Goal: Task Accomplishment & Management: Manage account settings

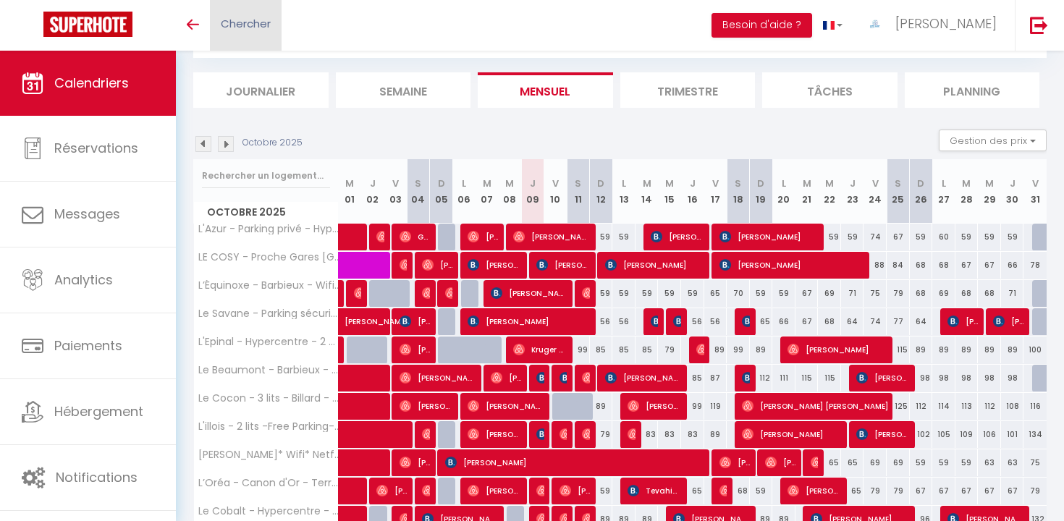
scroll to position [64, 0]
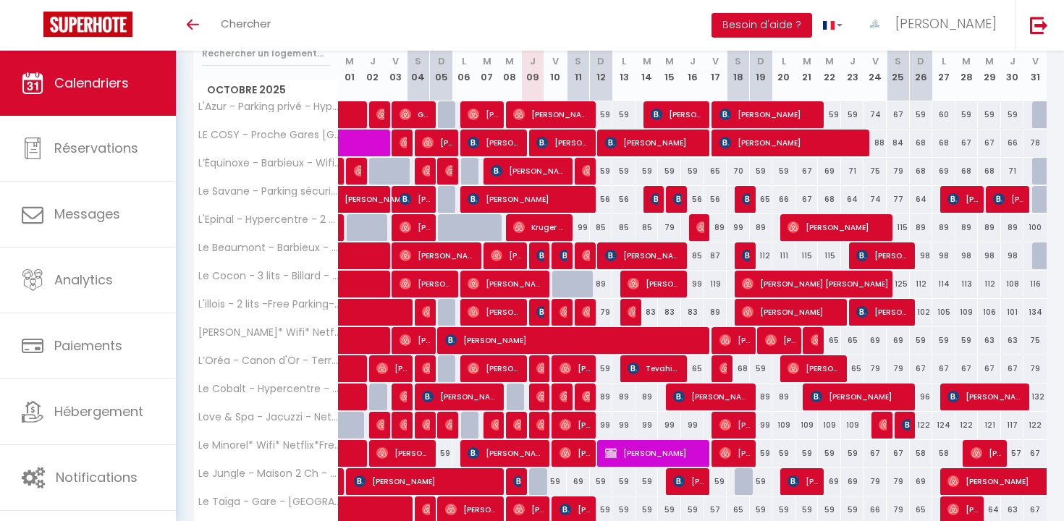
scroll to position [196, 0]
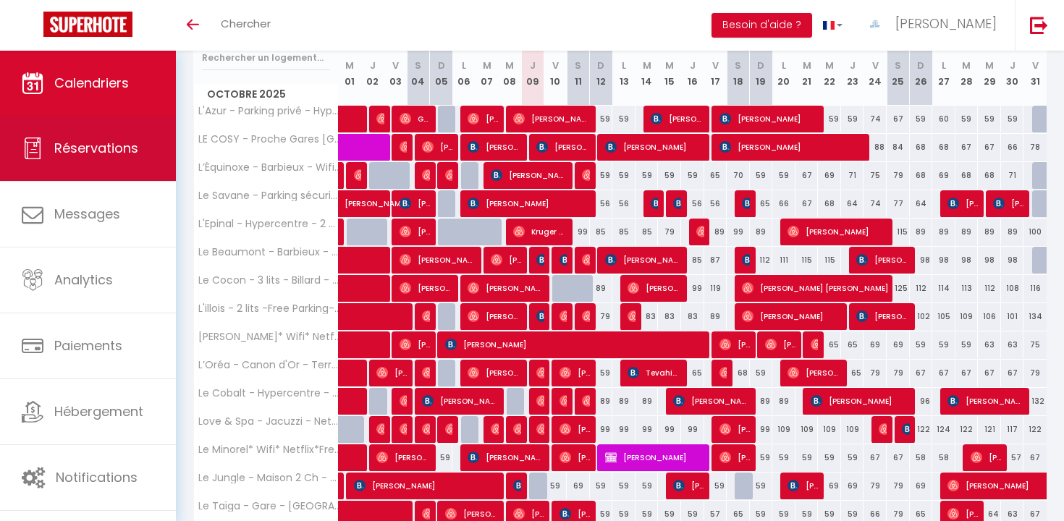
click at [101, 161] on link "Réservations" at bounding box center [88, 148] width 176 height 65
select select "not_cancelled"
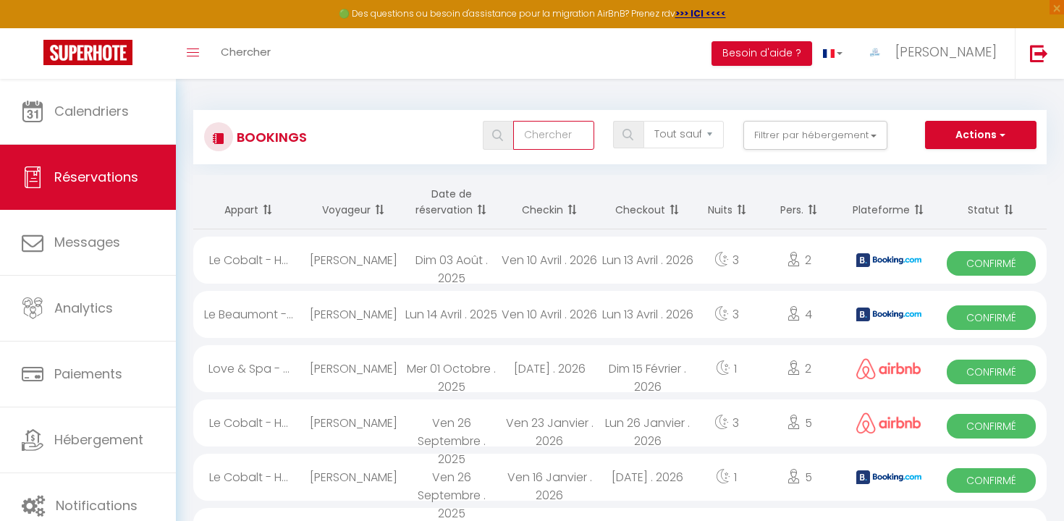
click at [561, 136] on input "text" at bounding box center [553, 135] width 80 height 29
type input "eyongo"
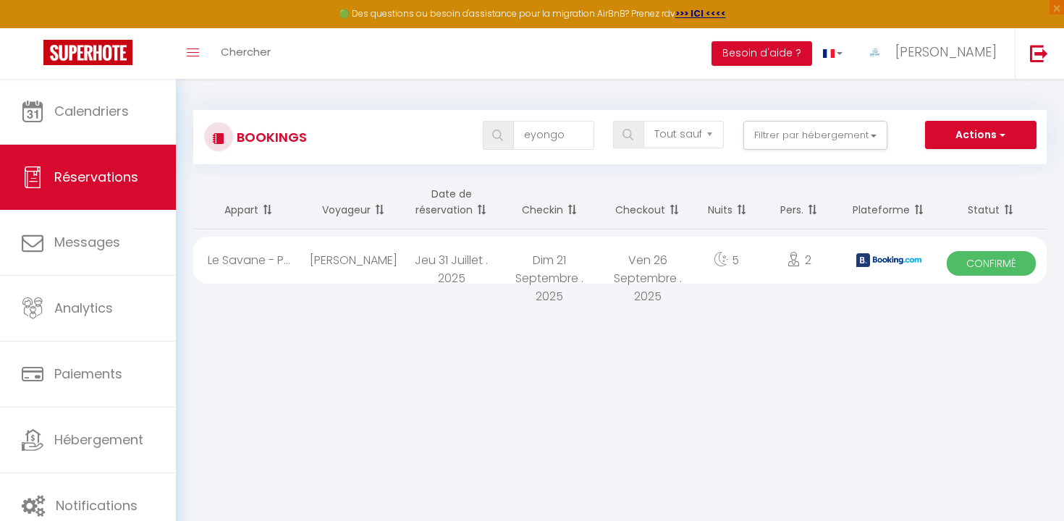
click at [644, 269] on div "Ven 26 Septembre . 2025" at bounding box center [647, 260] width 98 height 47
select select "OK"
select select "KO"
select select "0"
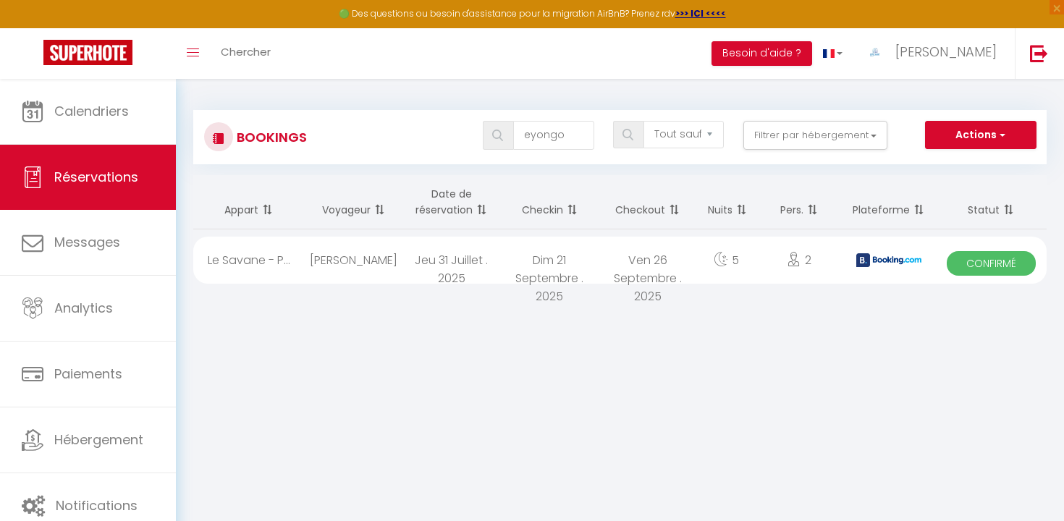
select select "1"
select select
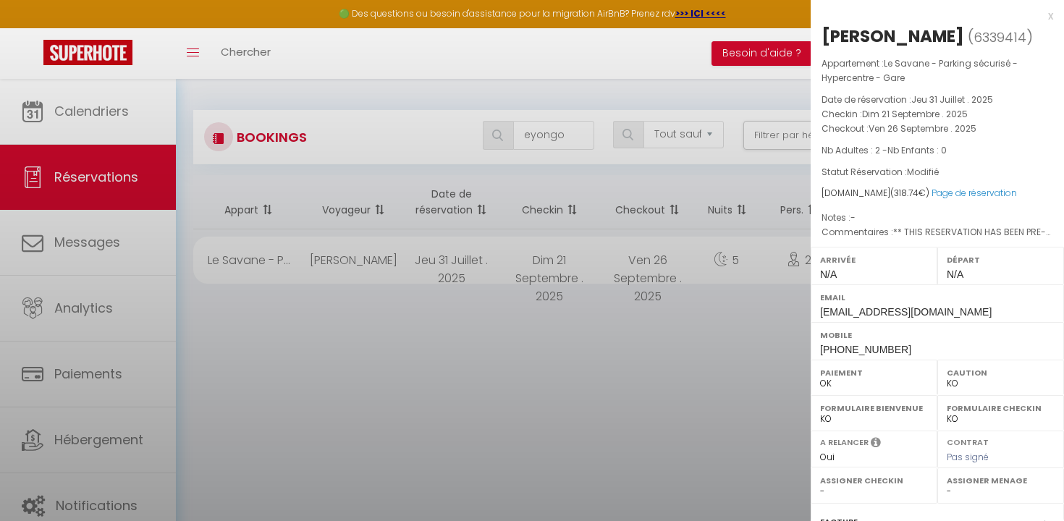
select select "39938"
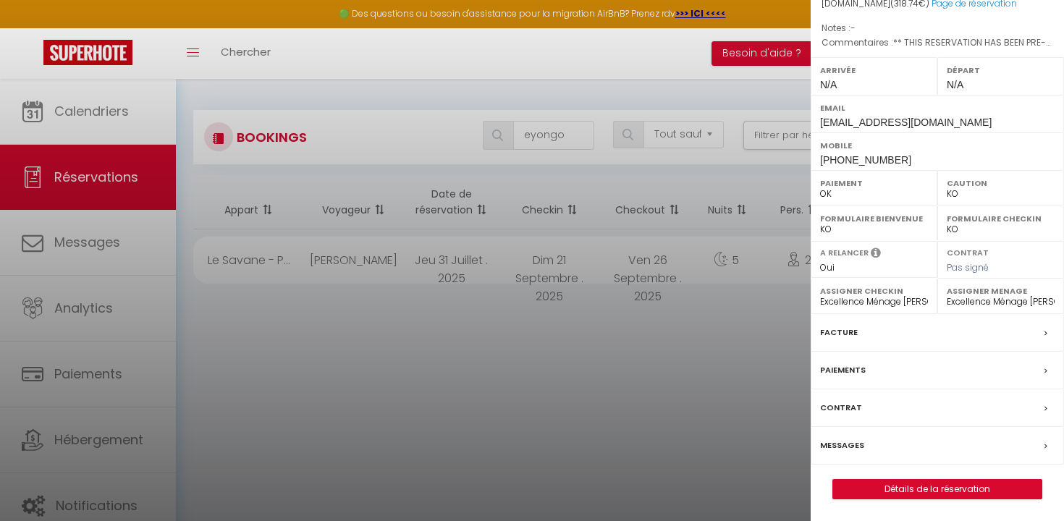
scroll to position [79, 0]
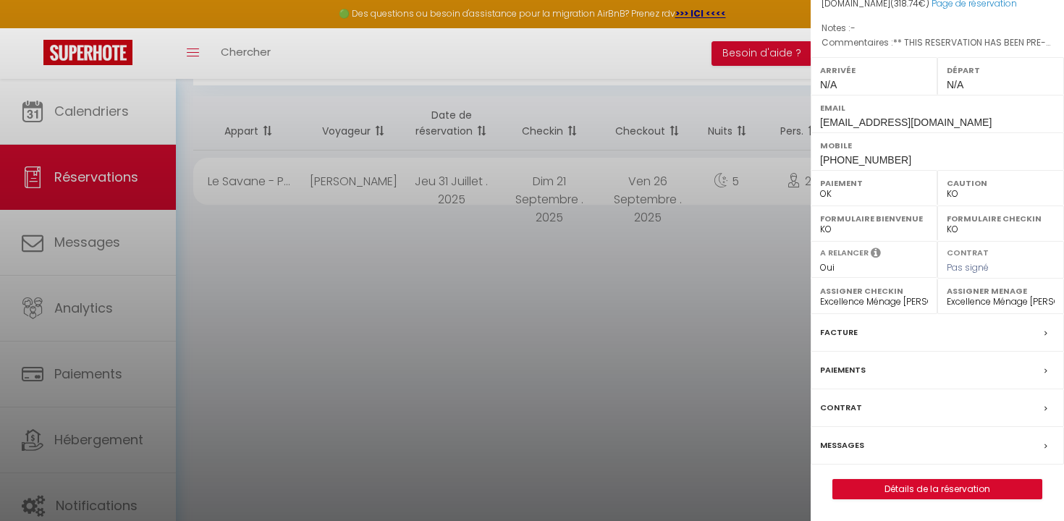
click at [865, 336] on div "Facture" at bounding box center [936, 333] width 253 height 38
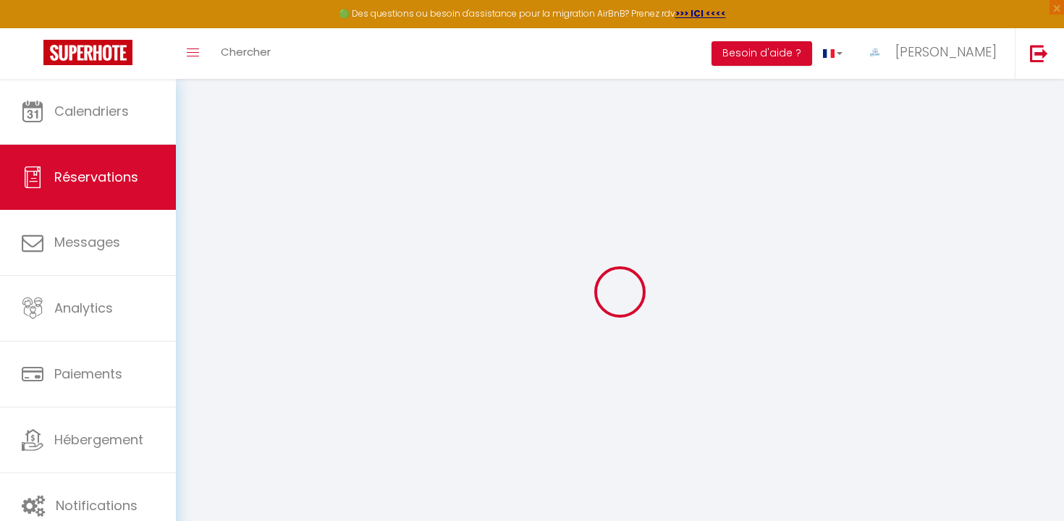
select select "cleaning"
select select "taxes"
select select
checkbox input "false"
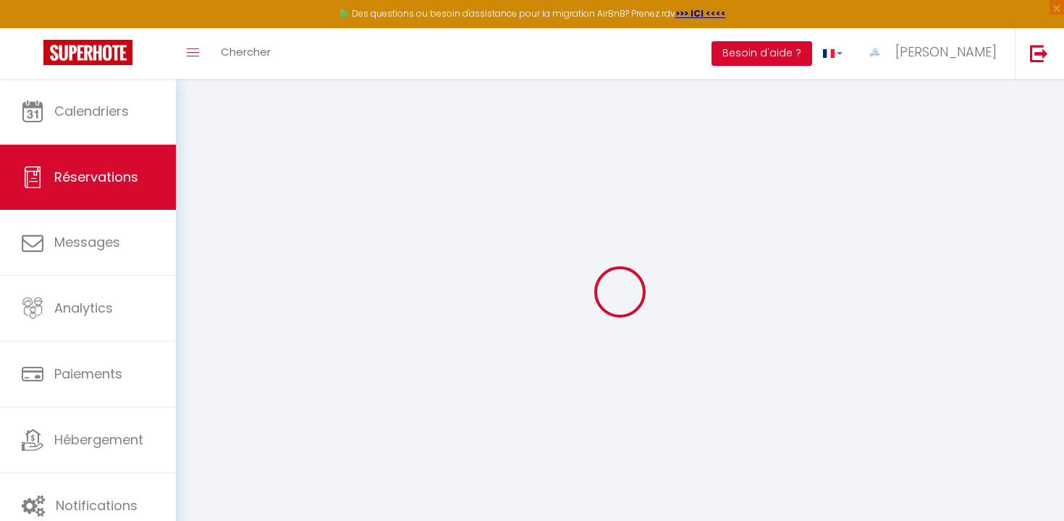
select select
checkbox input "false"
type textarea "** THIS RESERVATION HAS BEEN PRE-PAID ** BOOKING NOTE : Payment charge is EUR 4…"
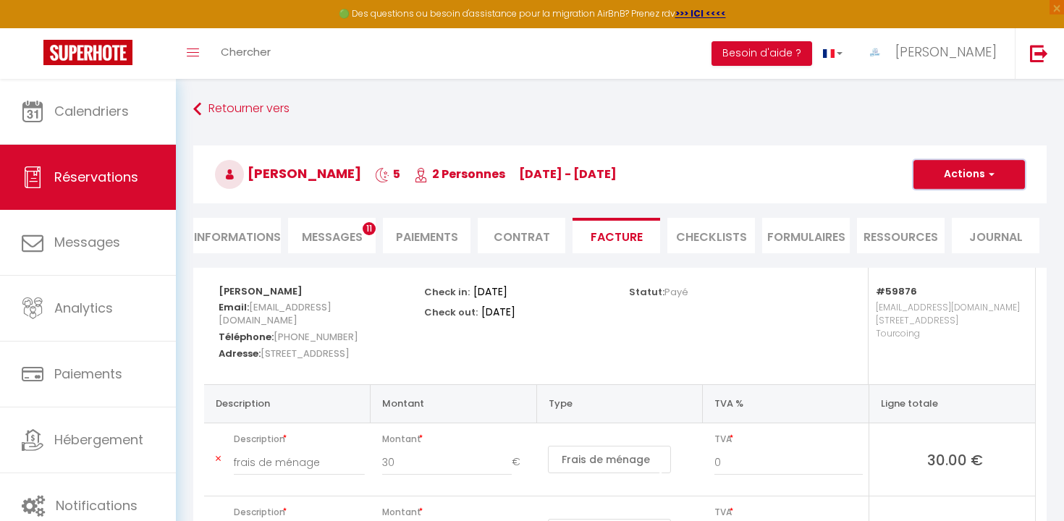
click at [1010, 183] on button "Actions" at bounding box center [968, 174] width 111 height 29
click at [976, 221] on link "Aperçu et éditer" at bounding box center [958, 225] width 122 height 19
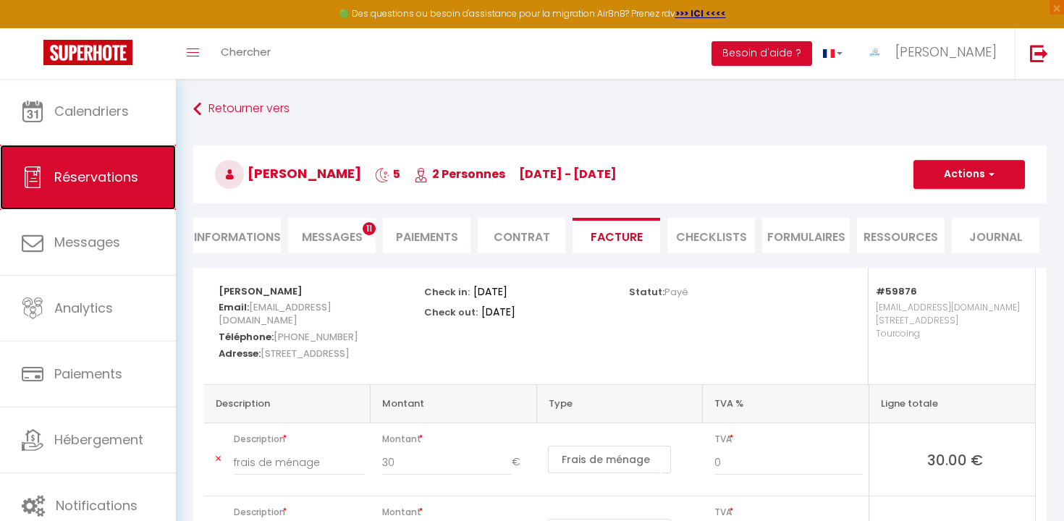
click at [151, 161] on link "Réservations" at bounding box center [88, 177] width 176 height 65
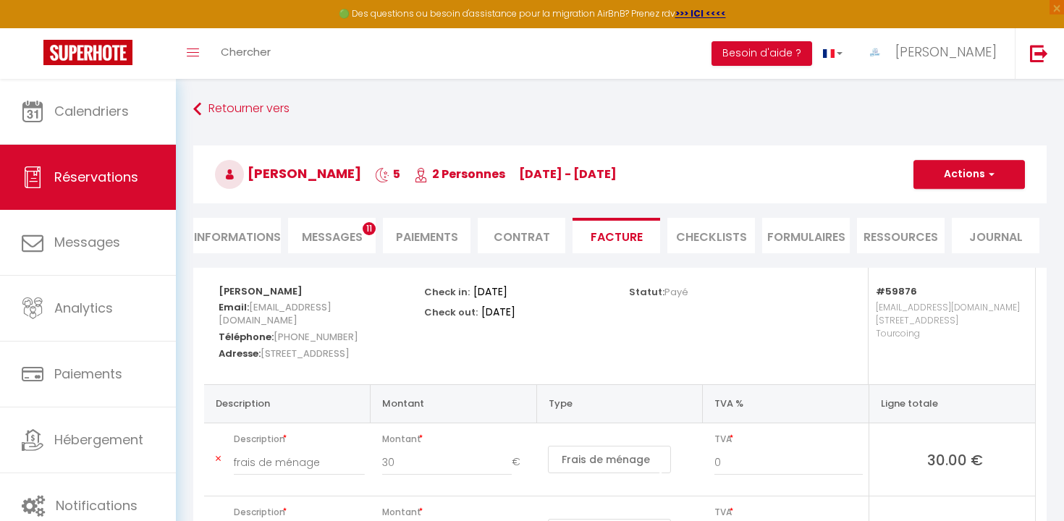
select select "not_cancelled"
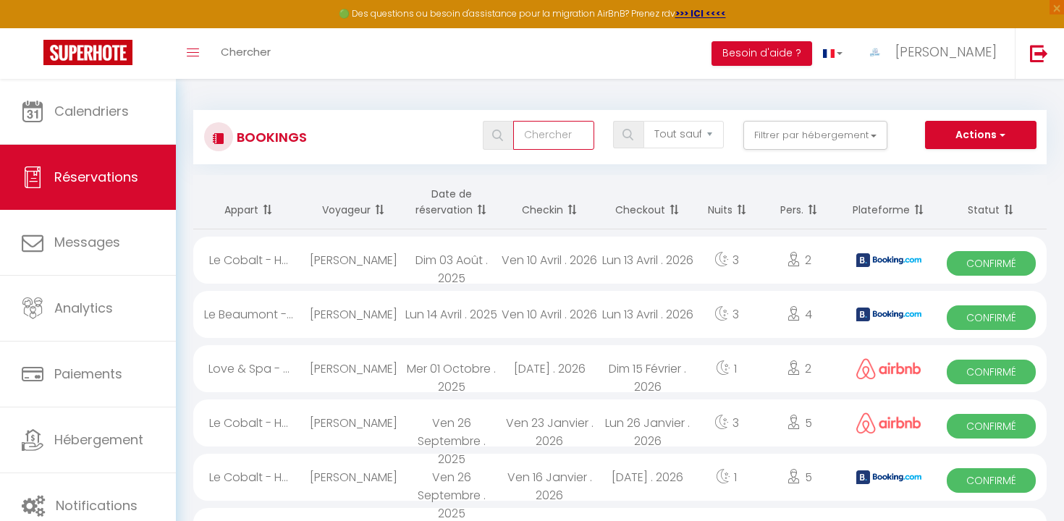
click at [566, 140] on input "text" at bounding box center [553, 135] width 80 height 29
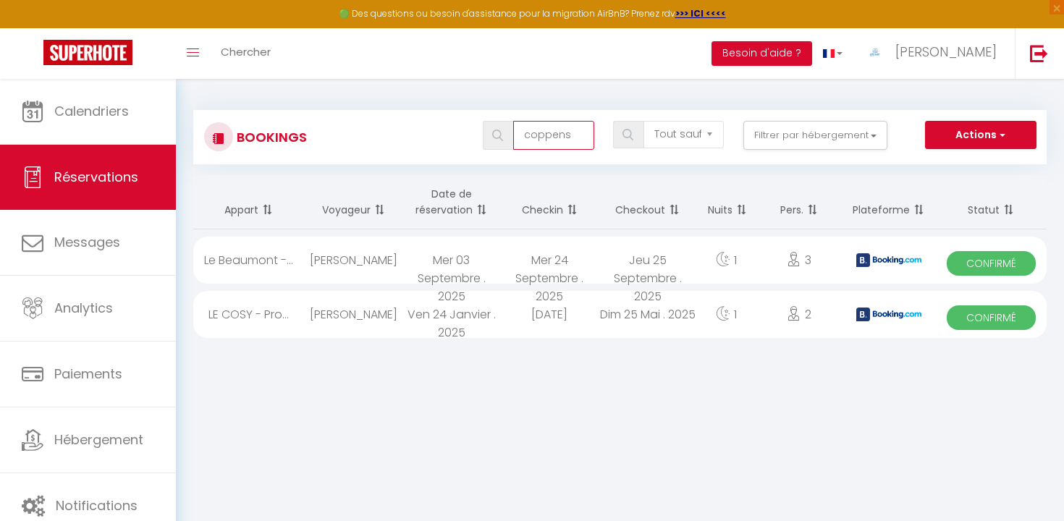
type input "coppens"
click at [378, 263] on div "[PERSON_NAME]" at bounding box center [353, 260] width 98 height 47
select select "OK"
select select "KO"
select select "0"
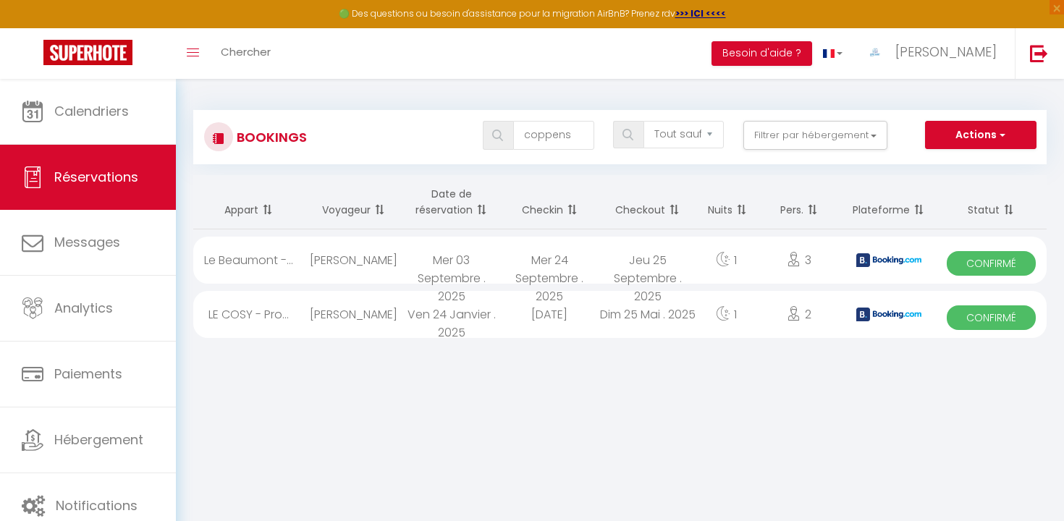
select select "0"
select select "1"
select select
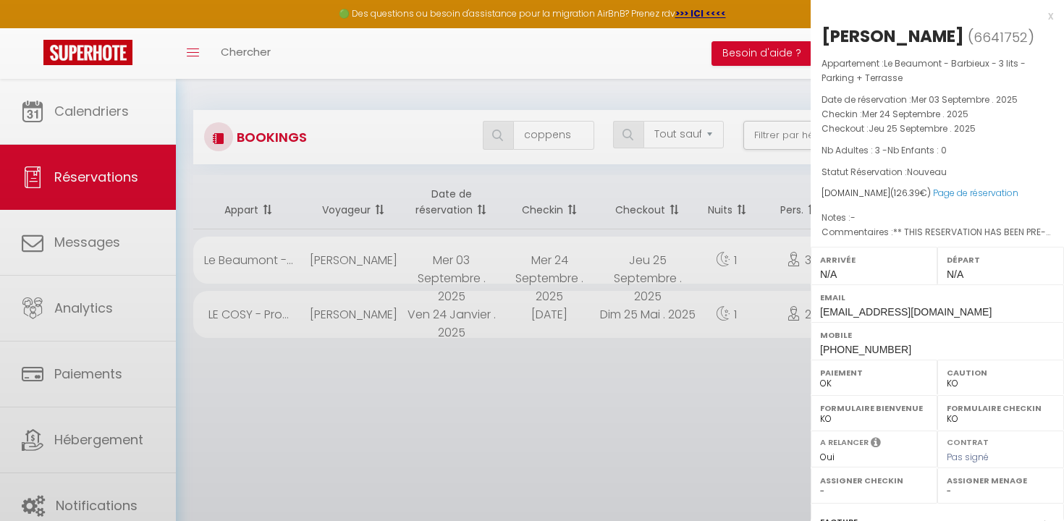
select select "51862"
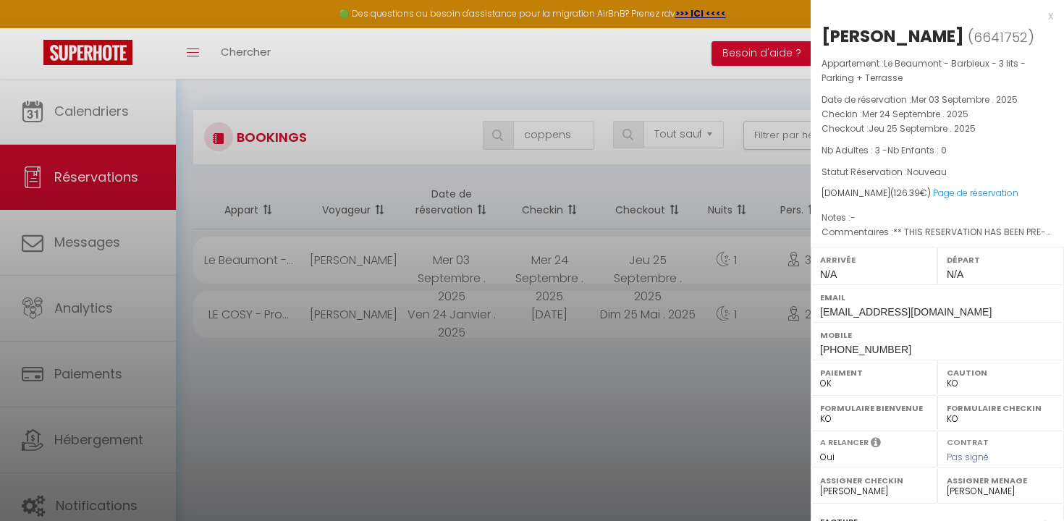
scroll to position [190, 0]
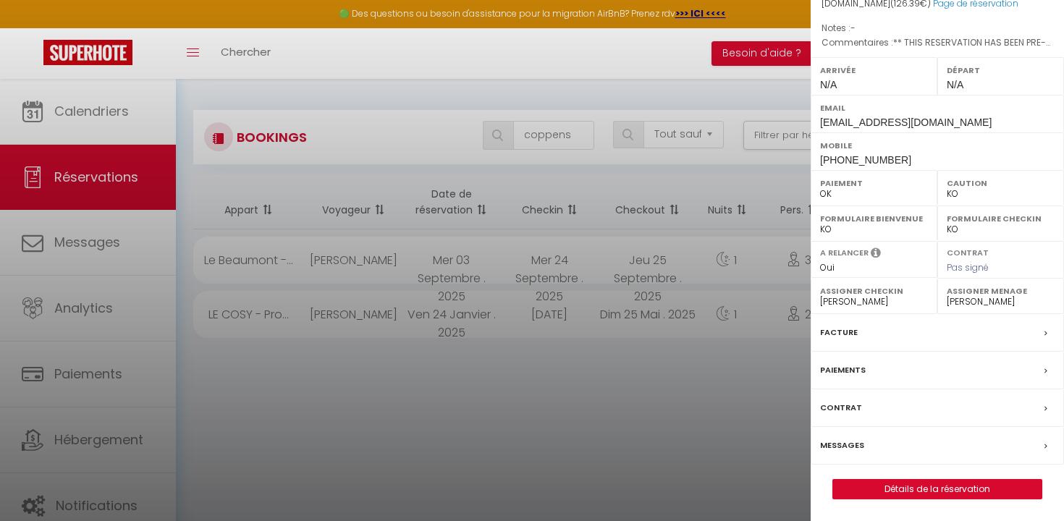
click at [856, 334] on div "Facture" at bounding box center [936, 333] width 253 height 38
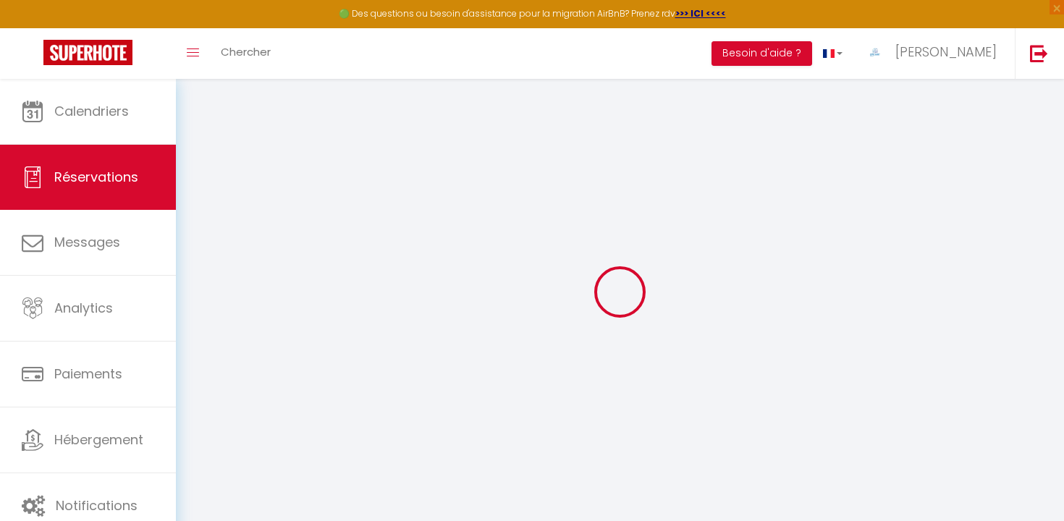
select select "cleaning"
select select "taxes"
select select
checkbox input "false"
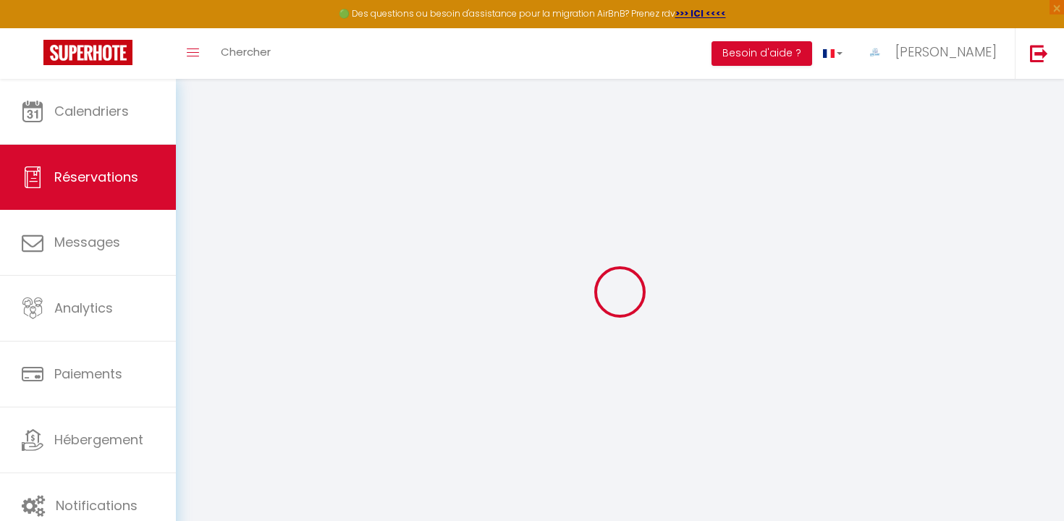
select select
checkbox input "false"
type textarea "** THIS RESERVATION HAS BEEN PRE-PAID ** Reservation has a cancellation grace p…"
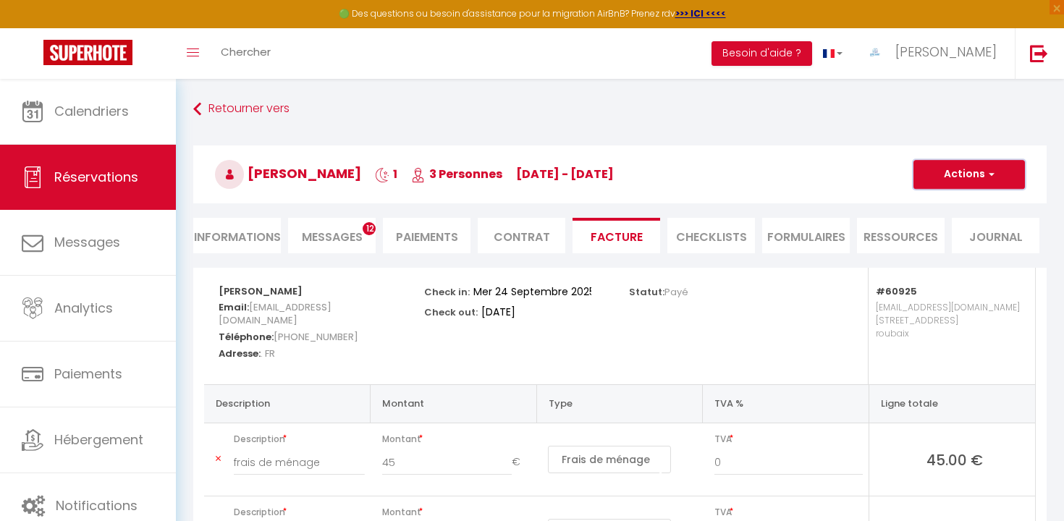
click at [1000, 164] on button "Actions" at bounding box center [968, 174] width 111 height 29
click at [942, 221] on link "Aperçu et éditer" at bounding box center [958, 225] width 122 height 19
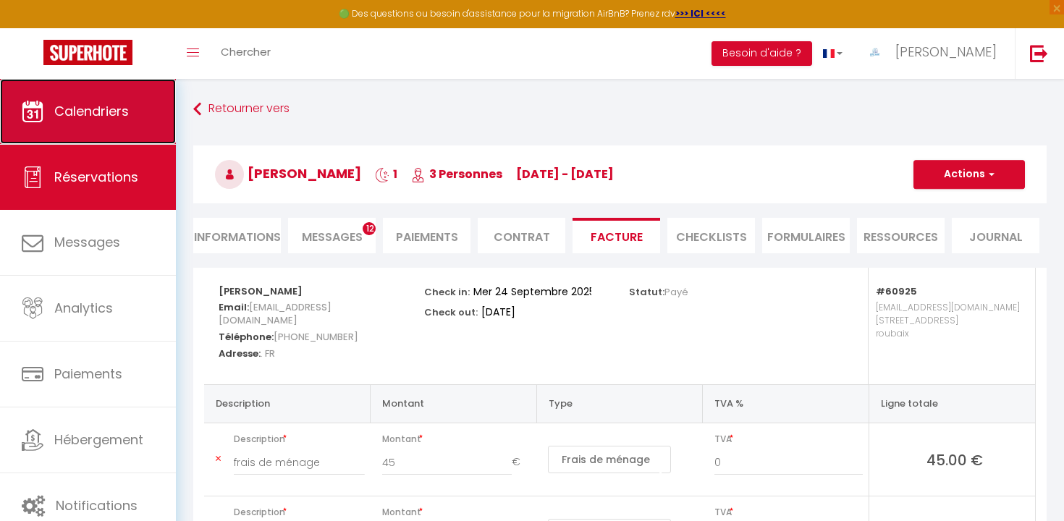
click at [102, 96] on link "Calendriers" at bounding box center [88, 111] width 176 height 65
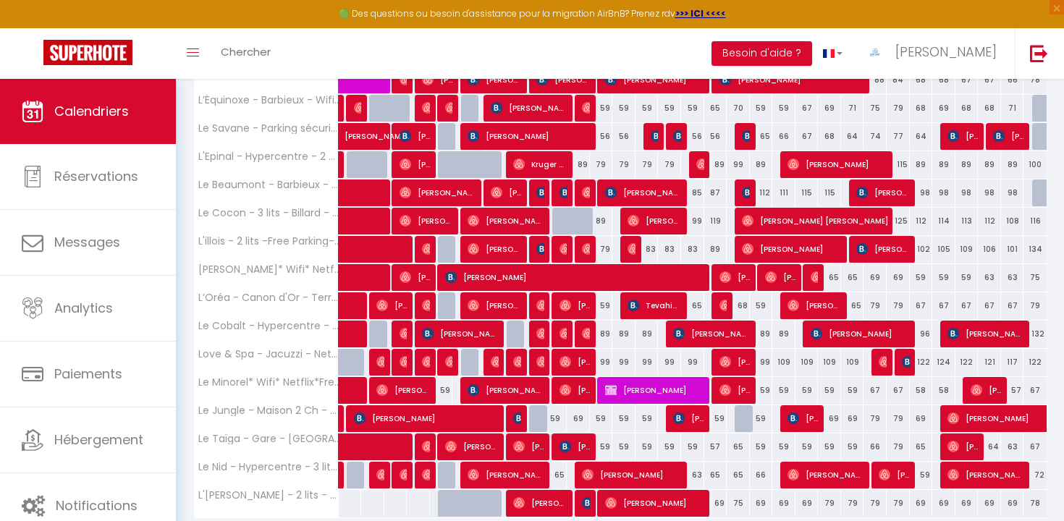
scroll to position [299, 0]
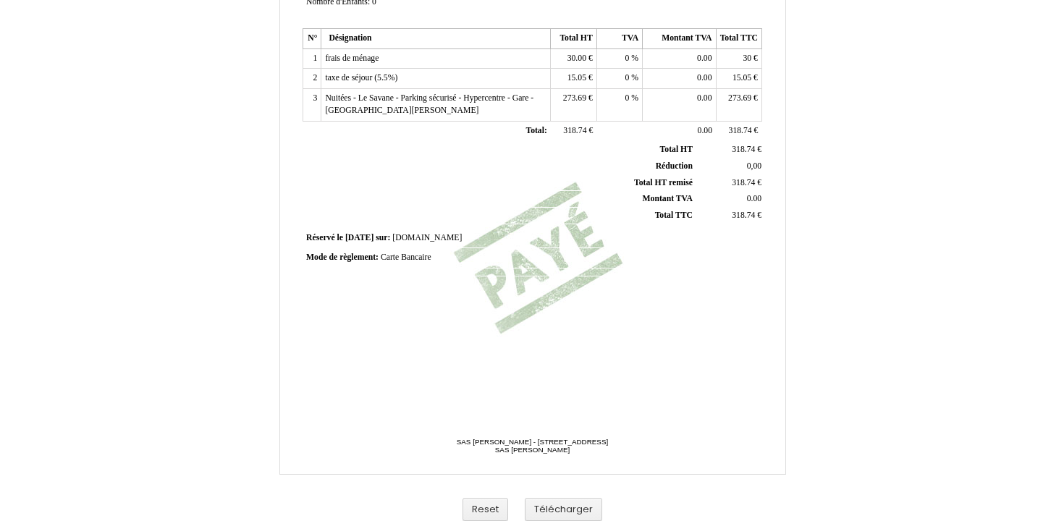
scroll to position [352, 0]
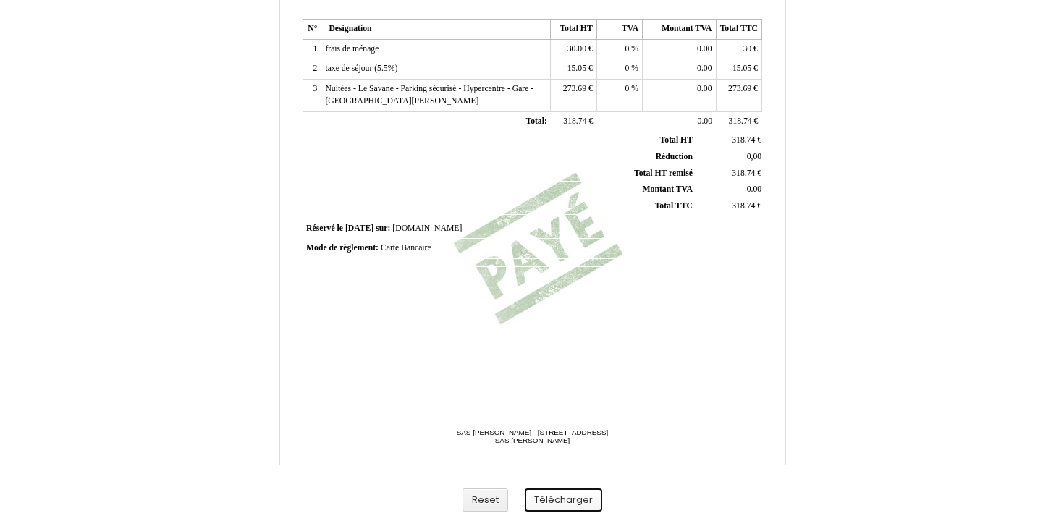
click at [561, 491] on button "Télécharger" at bounding box center [563, 500] width 77 height 24
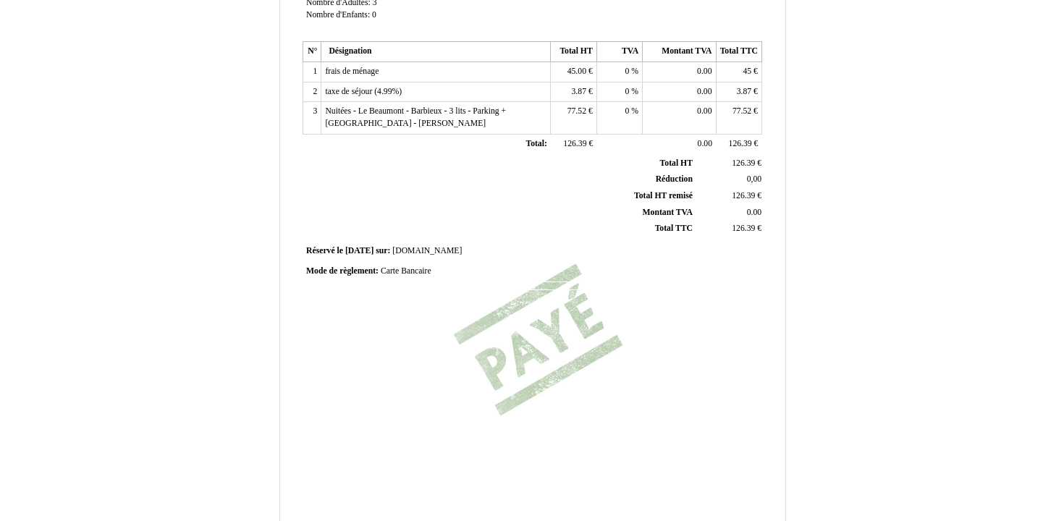
scroll to position [352, 0]
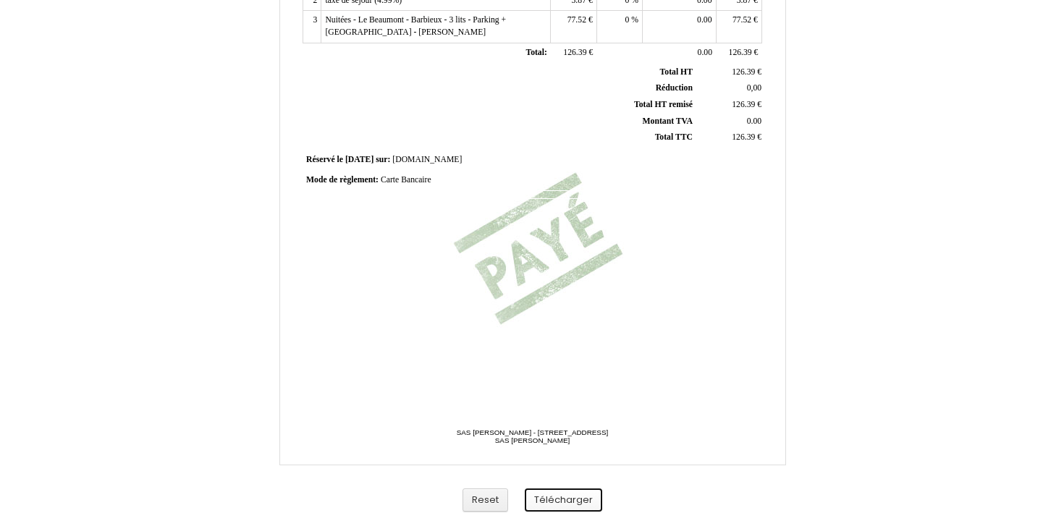
click at [567, 503] on button "Télécharger" at bounding box center [563, 500] width 77 height 24
